Goal: Find specific page/section: Find specific page/section

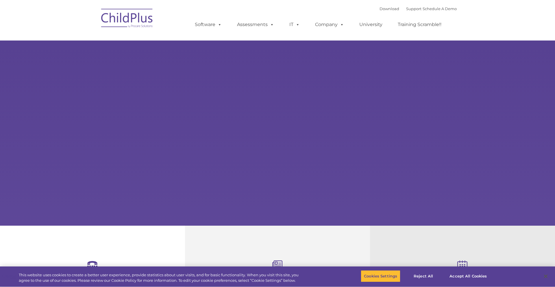
select select "MEDIUM"
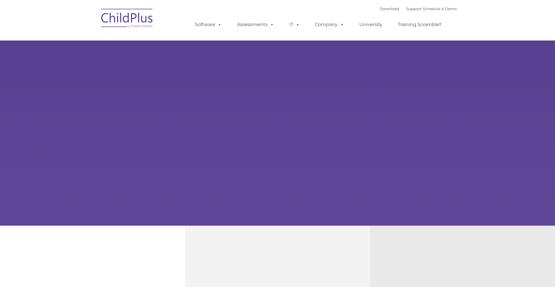
type input ""
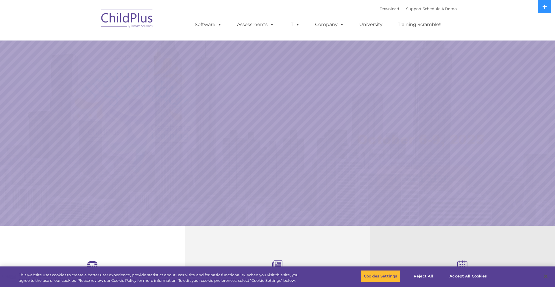
select select "MEDIUM"
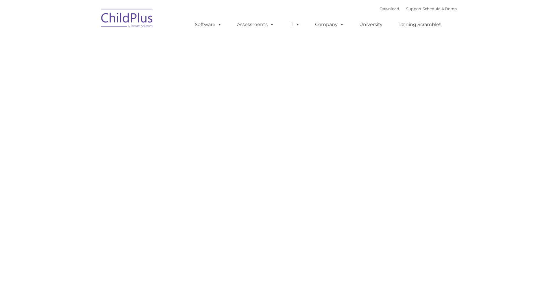
type input ""
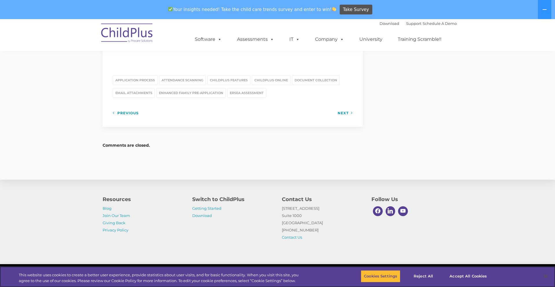
scroll to position [798, 0]
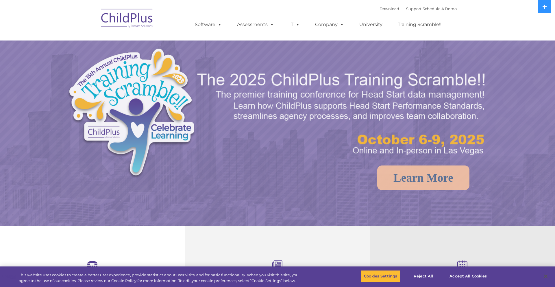
select select "MEDIUM"
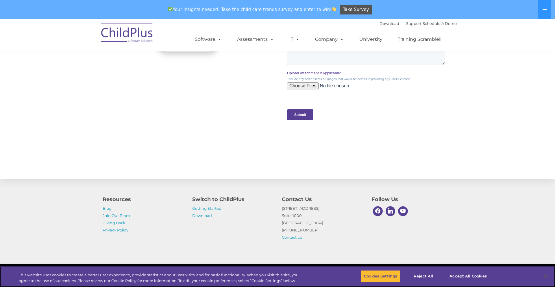
scroll to position [558, 0]
